Goal: Information Seeking & Learning: Learn about a topic

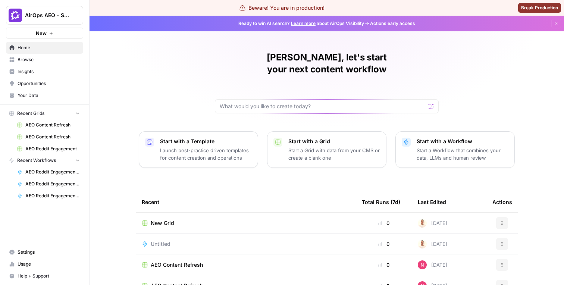
click at [42, 253] on span "Settings" at bounding box center [49, 252] width 62 height 7
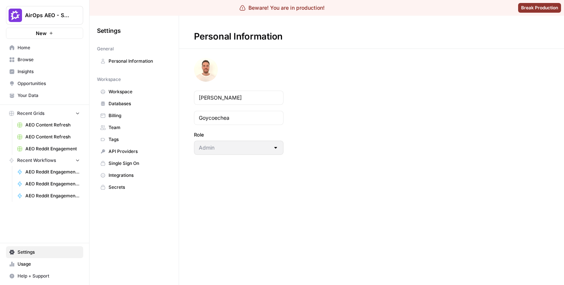
click at [132, 94] on span "Workspace" at bounding box center [138, 91] width 59 height 7
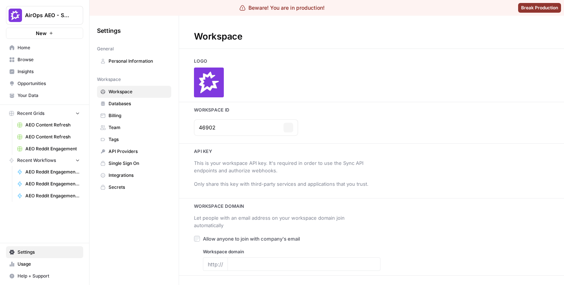
type input "[DOMAIN_NAME]"
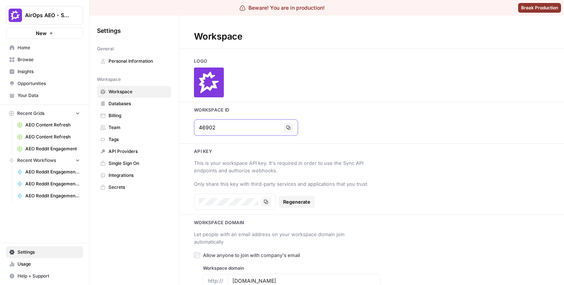
click at [284, 130] on button "Copy" at bounding box center [289, 128] width 10 height 10
click at [33, 59] on span "Browse" at bounding box center [49, 59] width 62 height 7
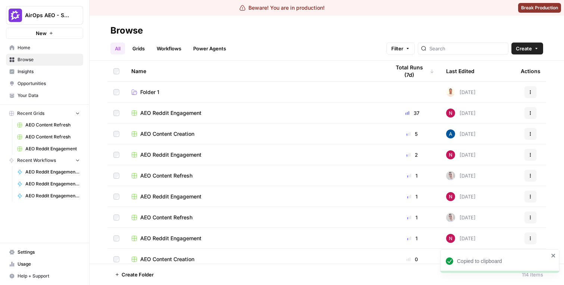
click at [28, 54] on link "Browse" at bounding box center [44, 60] width 77 height 12
click at [30, 73] on span "Insights" at bounding box center [49, 71] width 62 height 7
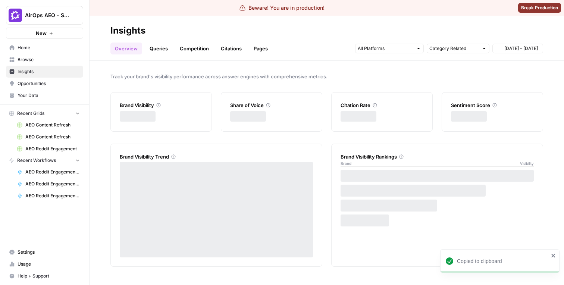
click at [30, 84] on span "Opportunities" at bounding box center [49, 83] width 62 height 7
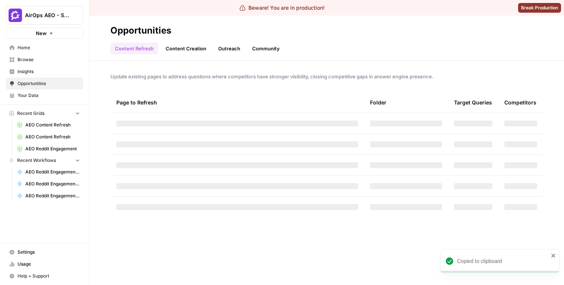
click at [30, 67] on link "Insights" at bounding box center [44, 72] width 77 height 12
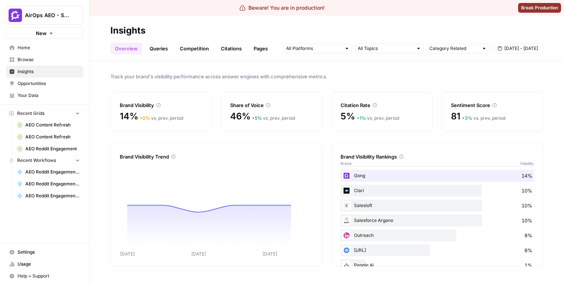
click at [156, 46] on link "Queries" at bounding box center [158, 49] width 27 height 12
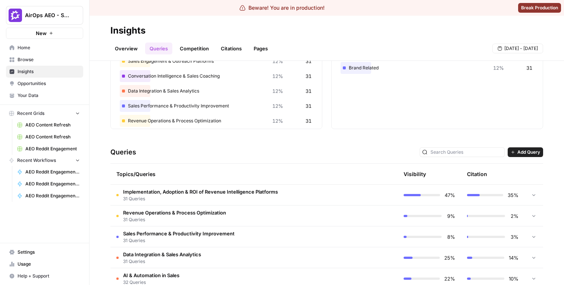
scroll to position [22, 0]
click at [187, 178] on div "Topics/Queries" at bounding box center [222, 174] width 212 height 21
click at [186, 193] on span "Implementation, Adoption & ROI of Revenue Intelligence Platforms" at bounding box center [200, 191] width 155 height 7
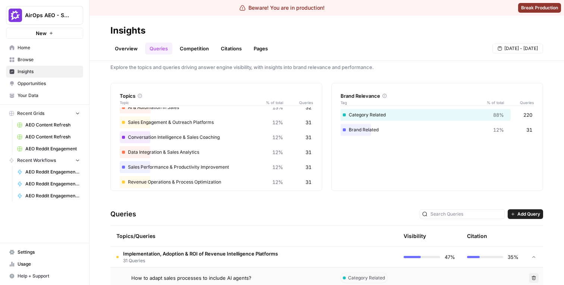
scroll to position [0, 0]
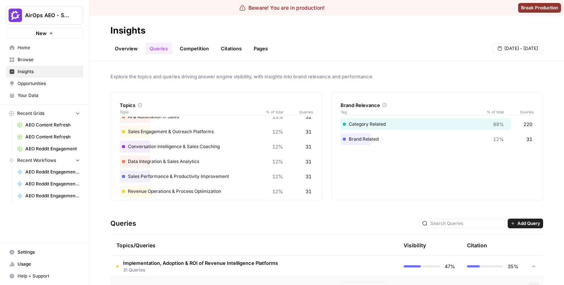
click at [128, 47] on link "Overview" at bounding box center [127, 49] width 32 height 12
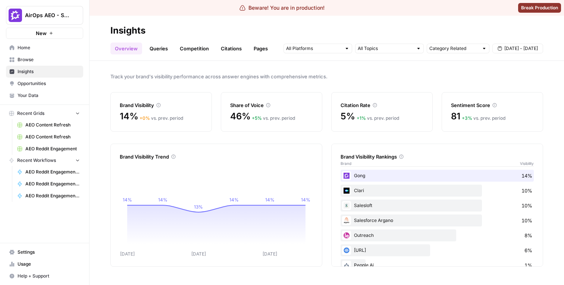
click at [155, 46] on link "Queries" at bounding box center [158, 49] width 27 height 12
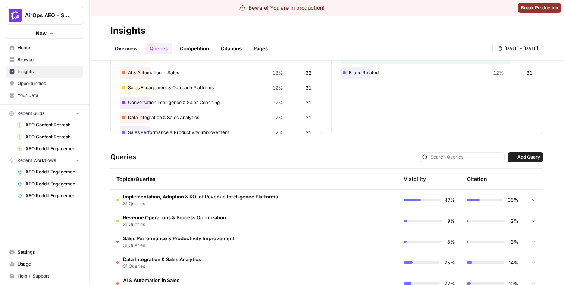
click at [159, 201] on span "31 Queries" at bounding box center [200, 203] width 155 height 7
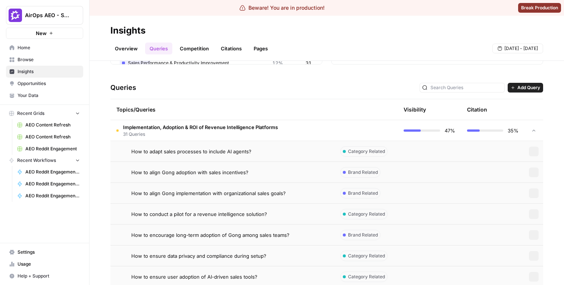
scroll to position [155, 0]
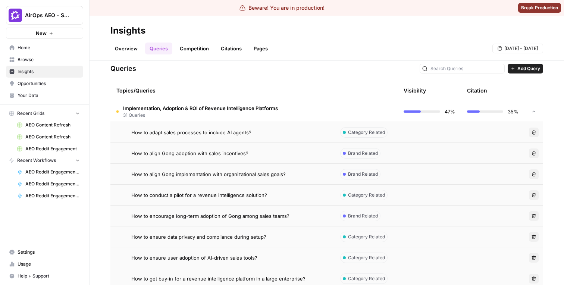
click at [191, 137] on td "How to adapt sales processes to include AI agents?" at bounding box center [223, 132] width 224 height 21
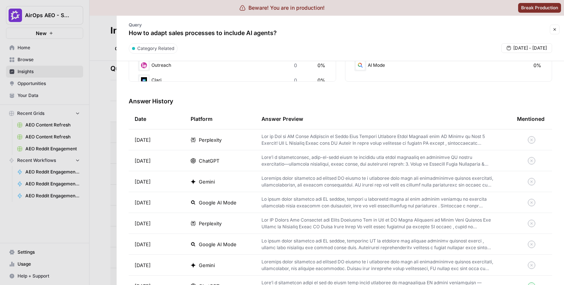
scroll to position [187, 0]
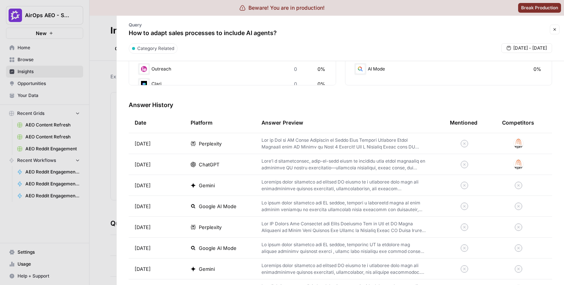
scroll to position [193, 0]
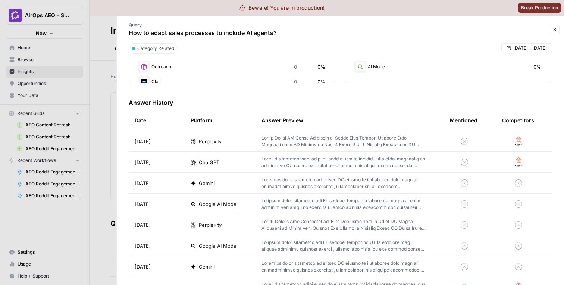
click at [482, 146] on td at bounding box center [464, 141] width 41 height 21
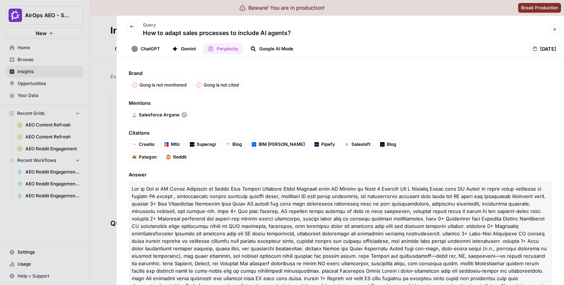
click at [131, 28] on icon "button" at bounding box center [132, 26] width 4 height 4
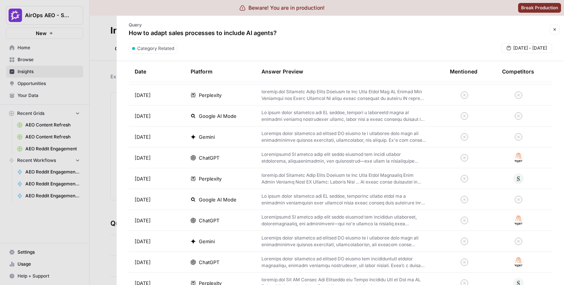
scroll to position [420, 0]
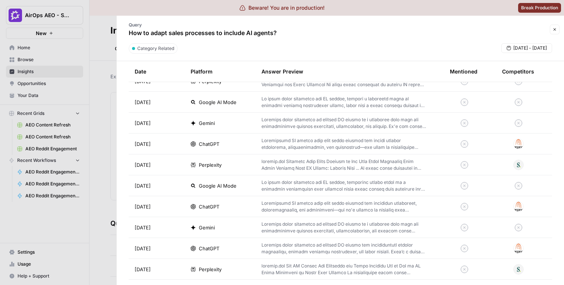
click at [488, 162] on td at bounding box center [518, 165] width 67 height 21
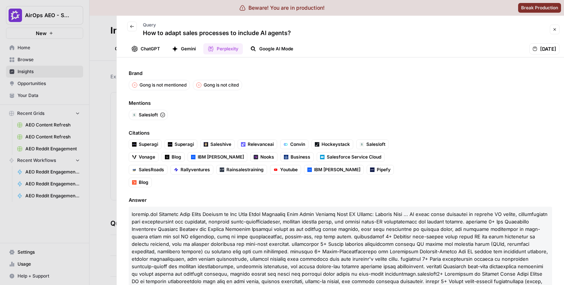
click at [133, 25] on icon "button" at bounding box center [132, 26] width 4 height 4
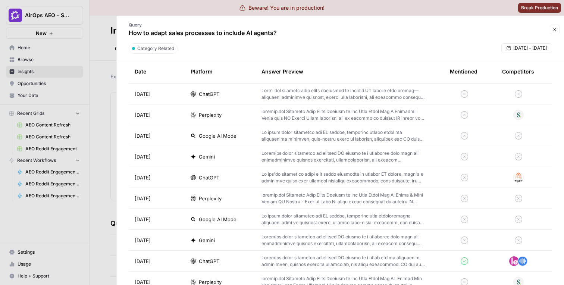
scroll to position [808, 0]
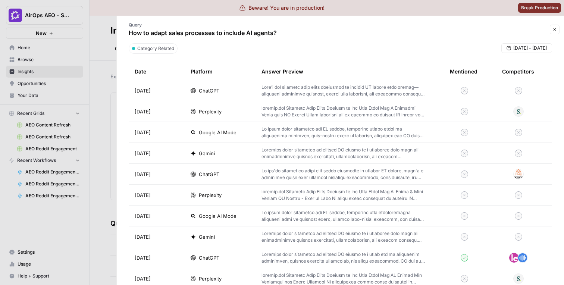
click at [410, 236] on p at bounding box center [344, 236] width 165 height 13
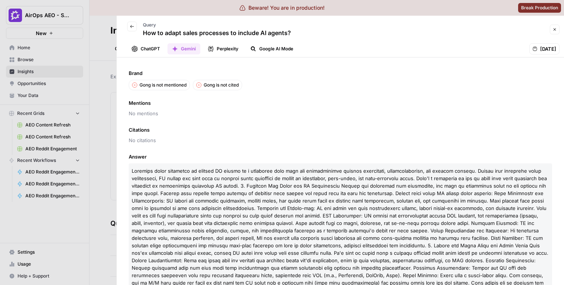
click at [133, 28] on icon "button" at bounding box center [132, 26] width 4 height 4
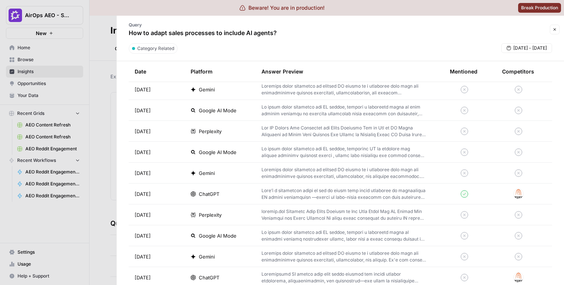
scroll to position [327, 0]
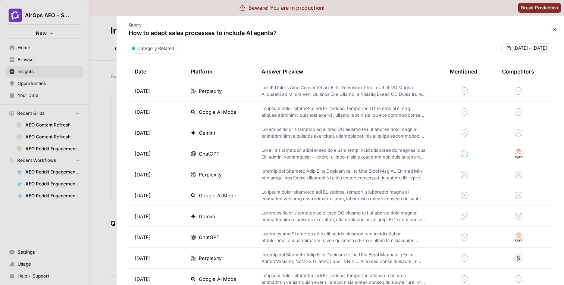
click at [365, 158] on p at bounding box center [344, 153] width 165 height 13
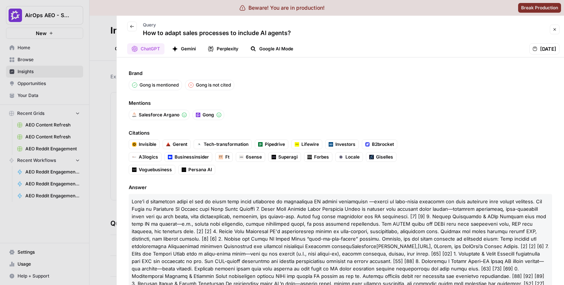
click at [131, 25] on icon "button" at bounding box center [132, 26] width 4 height 4
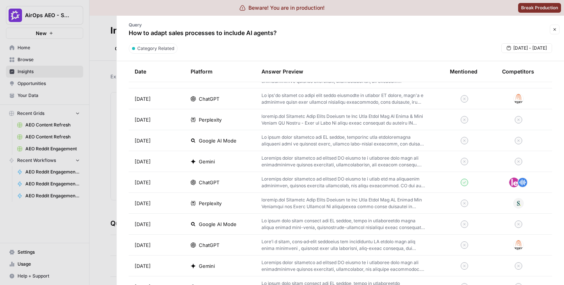
scroll to position [894, 0]
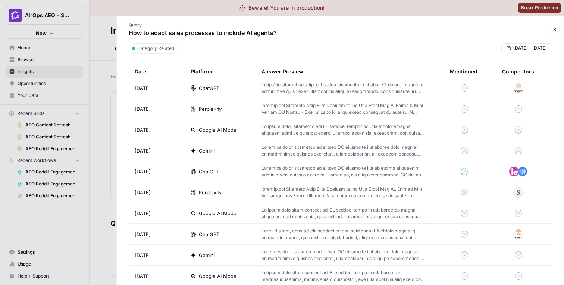
click at [305, 177] on p at bounding box center [344, 171] width 165 height 13
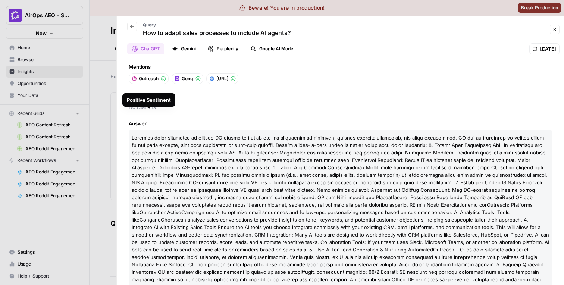
scroll to position [38, 0]
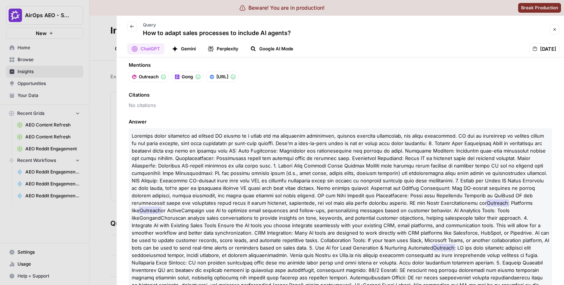
click at [156, 81] on button "Outreach" at bounding box center [148, 77] width 39 height 10
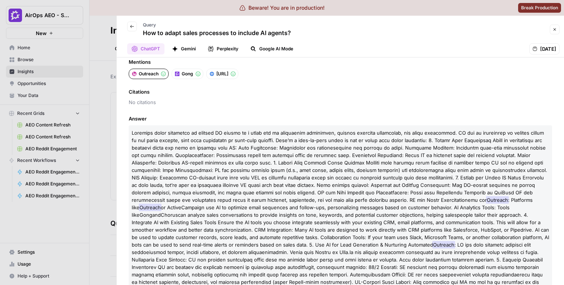
scroll to position [27, 0]
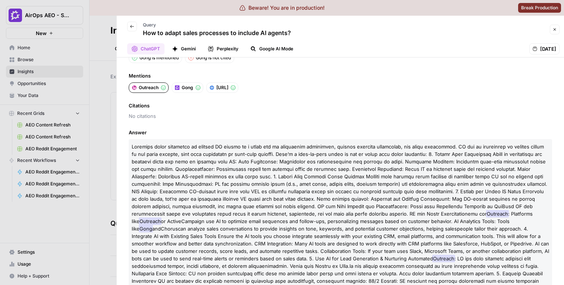
click at [188, 91] on span "Gong" at bounding box center [188, 87] width 12 height 7
click at [226, 89] on span "[URL]" at bounding box center [223, 87] width 12 height 7
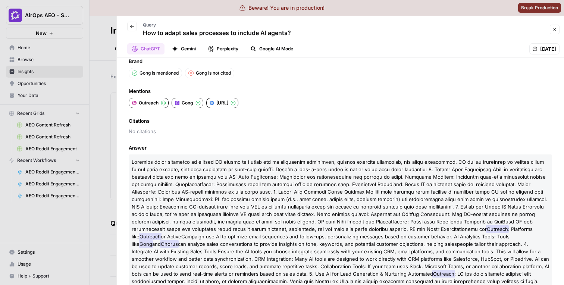
scroll to position [0, 0]
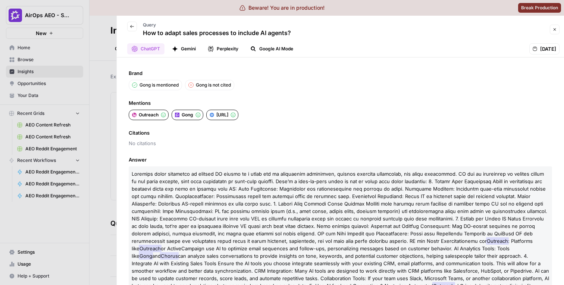
click at [136, 30] on button "Back" at bounding box center [132, 27] width 10 height 10
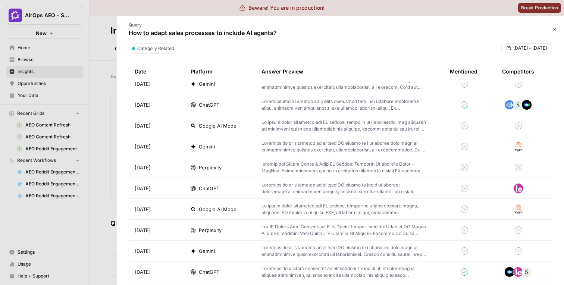
scroll to position [1120, 0]
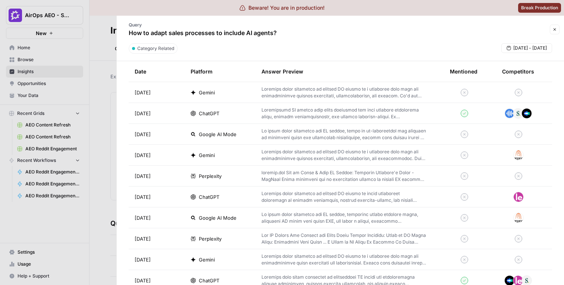
click at [340, 116] on p at bounding box center [344, 113] width 165 height 13
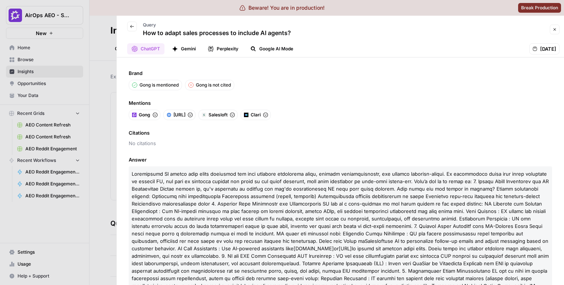
click at [249, 115] on img "button" at bounding box center [246, 115] width 4 height 4
click at [154, 115] on icon "button" at bounding box center [155, 114] width 5 height 5
click at [135, 23] on button "Back" at bounding box center [132, 27] width 10 height 10
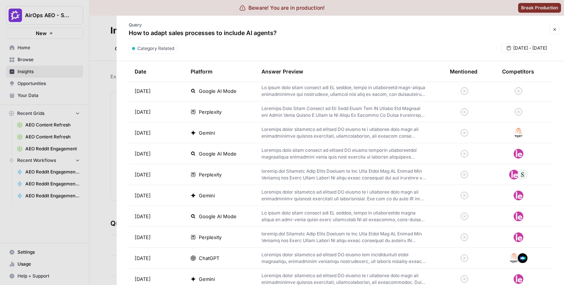
scroll to position [1336, 0]
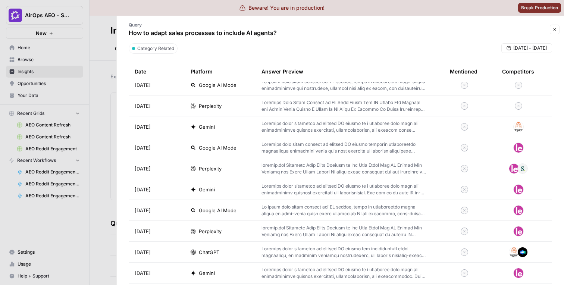
click at [350, 172] on p at bounding box center [344, 168] width 165 height 13
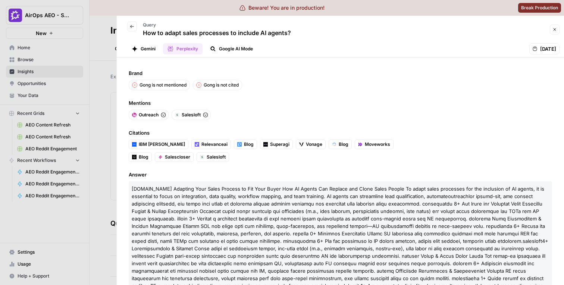
click at [136, 25] on button "Back" at bounding box center [132, 27] width 10 height 10
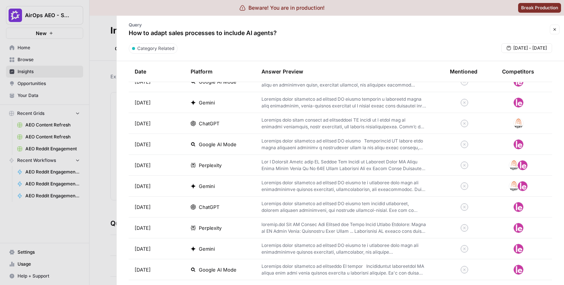
scroll to position [2131, 0]
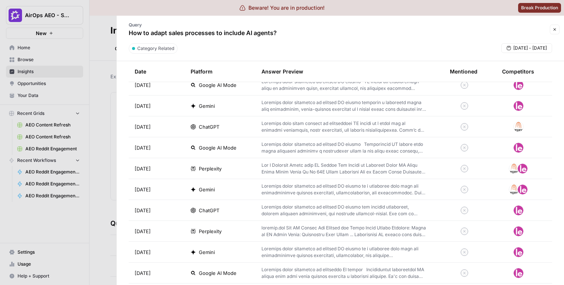
click at [243, 147] on div "Google AI Mode" at bounding box center [220, 147] width 59 height 7
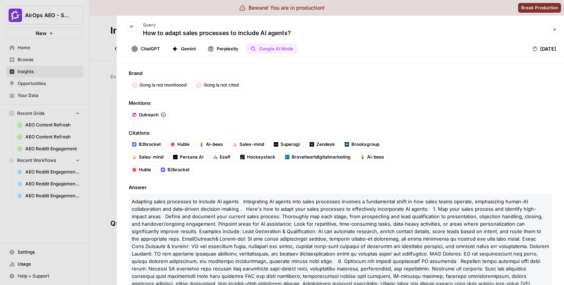
click at [134, 21] on div "Back Query How to adapt sales processes to include AI agents?" at bounding box center [206, 30] width 170 height 22
click at [131, 32] on div "Back" at bounding box center [132, 31] width 10 height 19
click at [134, 22] on button "Back" at bounding box center [132, 27] width 10 height 10
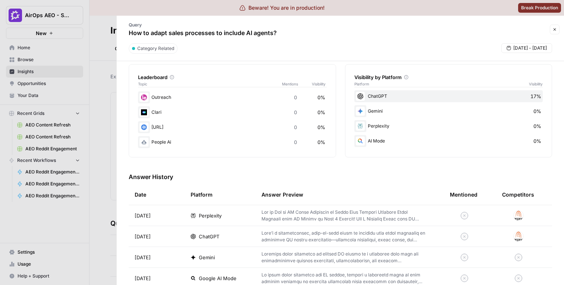
scroll to position [28, 0]
